Goal: Transaction & Acquisition: Obtain resource

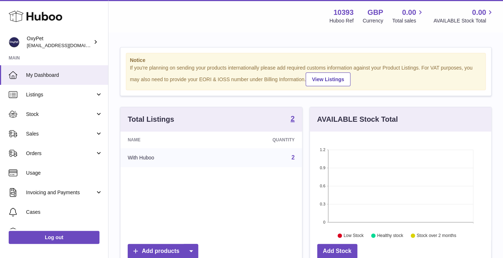
scroll to position [113, 181]
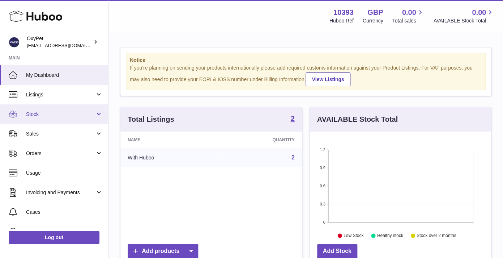
click at [64, 115] on span "Stock" at bounding box center [60, 114] width 69 height 7
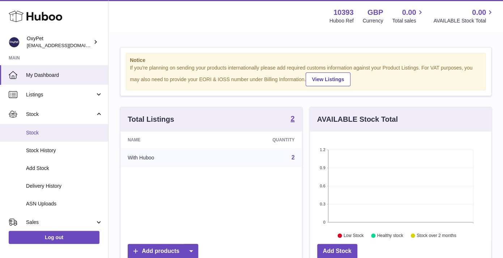
click at [62, 134] on span "Stock" at bounding box center [64, 132] width 77 height 7
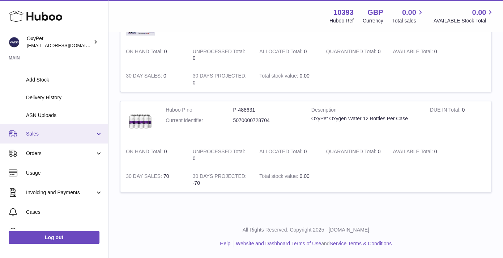
scroll to position [99, 0]
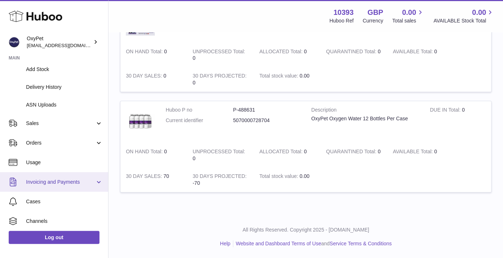
click at [63, 181] on span "Invoicing and Payments" at bounding box center [60, 181] width 69 height 7
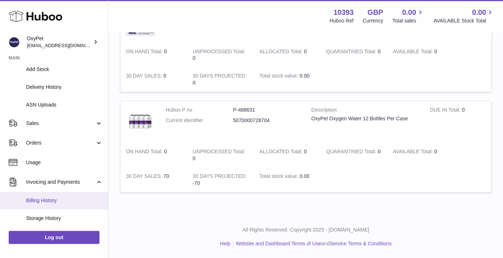
click at [61, 199] on span "Billing History" at bounding box center [64, 200] width 77 height 7
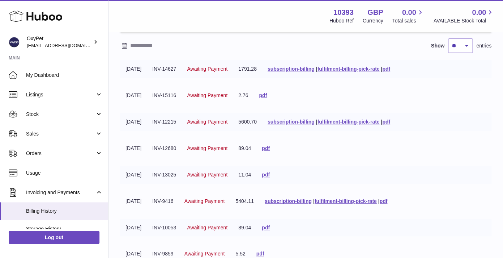
scroll to position [60, 0]
click at [315, 68] on link "subscription-billing" at bounding box center [291, 68] width 47 height 6
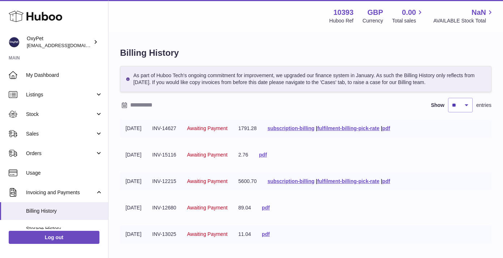
scroll to position [60, 0]
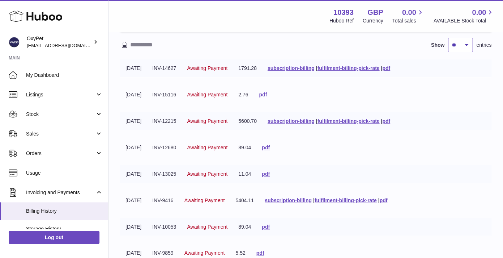
click at [267, 94] on link "pdf" at bounding box center [263, 95] width 8 height 6
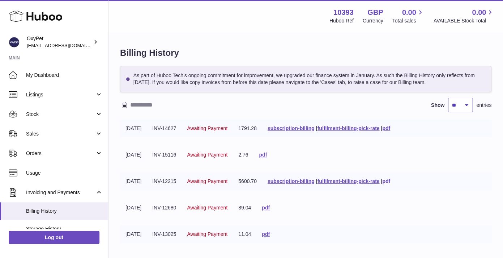
click at [390, 181] on link "pdf" at bounding box center [386, 181] width 8 height 6
